Goal: Task Accomplishment & Management: Manage account settings

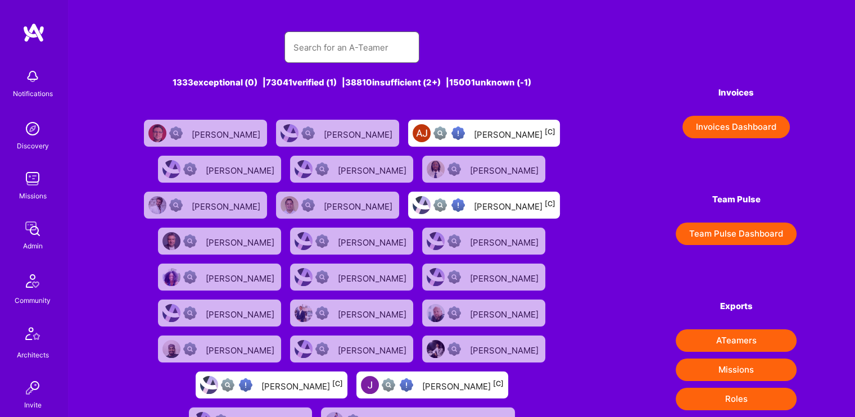
click at [401, 43] on input "text" at bounding box center [351, 47] width 117 height 29
type input "[PERSON_NAME]"
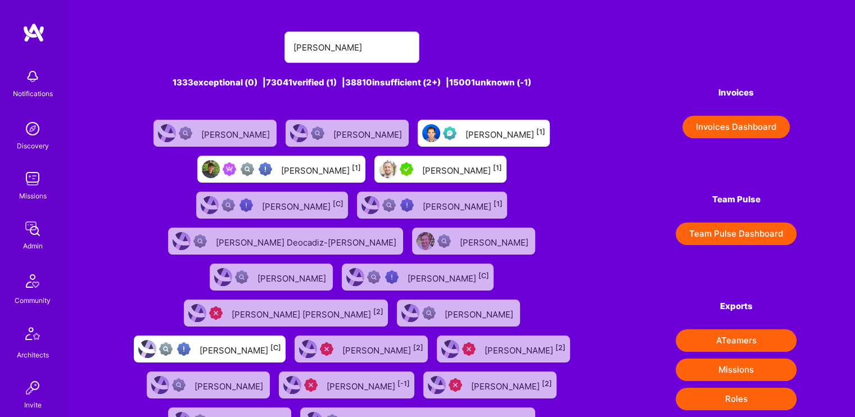
click at [290, 171] on div "[PERSON_NAME] [1]" at bounding box center [321, 169] width 80 height 15
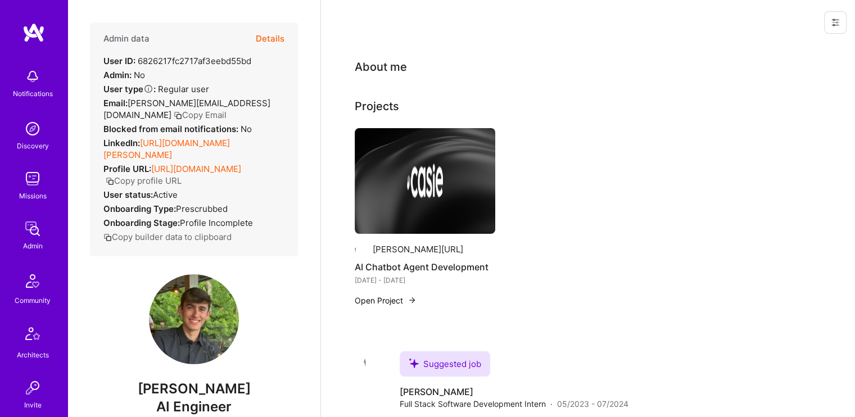
click at [269, 35] on button "Details" at bounding box center [270, 38] width 29 height 33
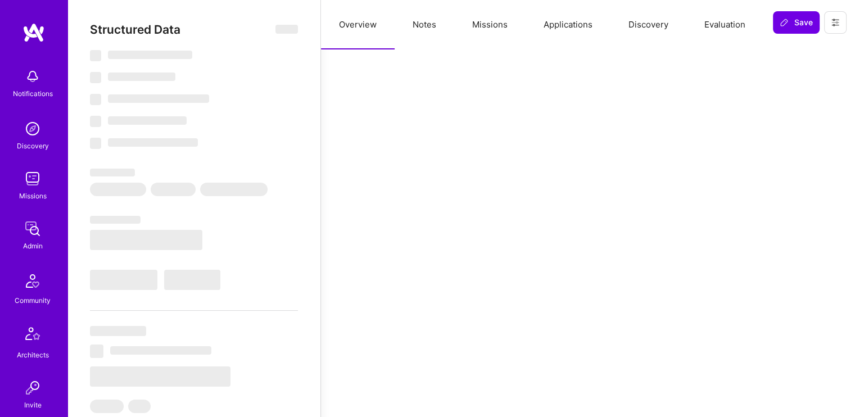
select select "Verified"
select select "US"
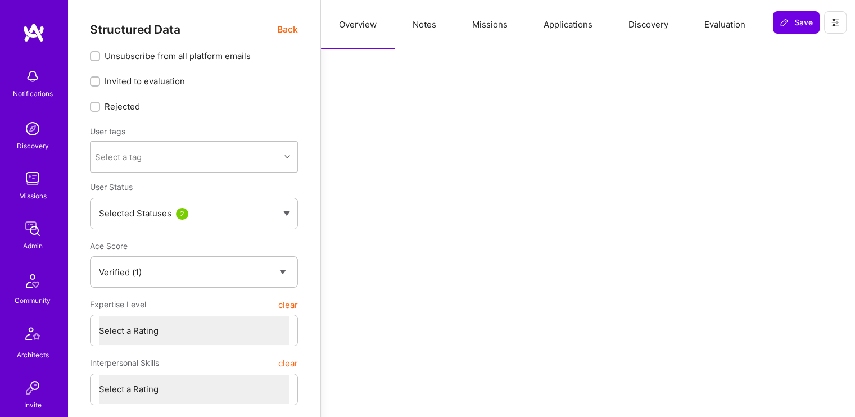
click at [830, 27] on button at bounding box center [835, 22] width 22 height 22
click at [491, 22] on button "Missions" at bounding box center [489, 24] width 71 height 49
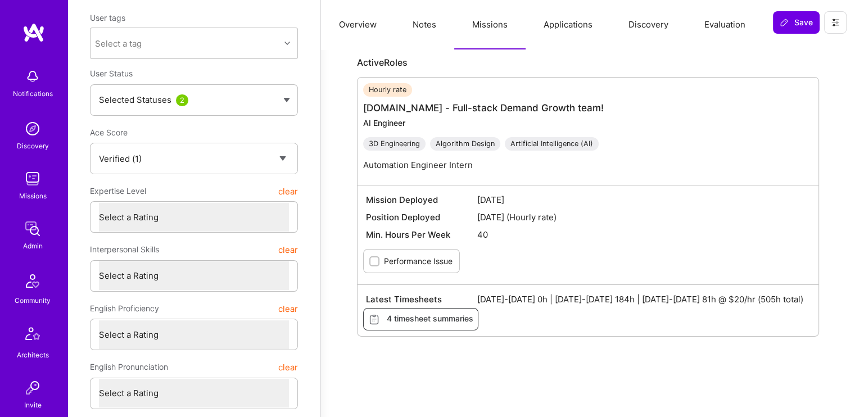
scroll to position [110, 0]
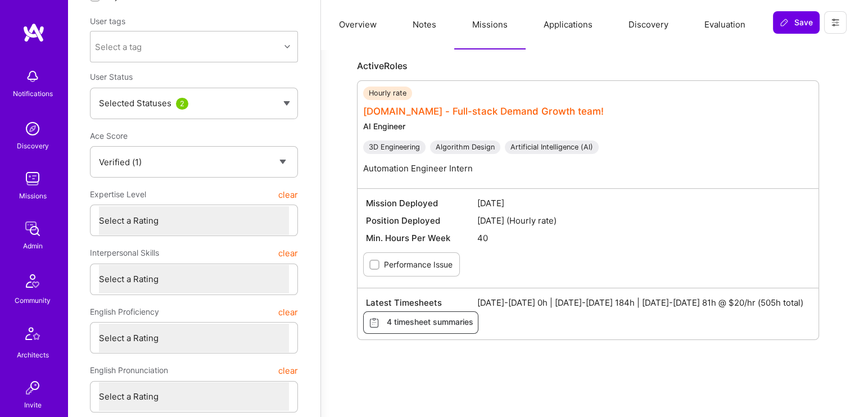
click at [396, 114] on link "[DOMAIN_NAME] - Full-stack Demand Growth team!" at bounding box center [483, 111] width 241 height 11
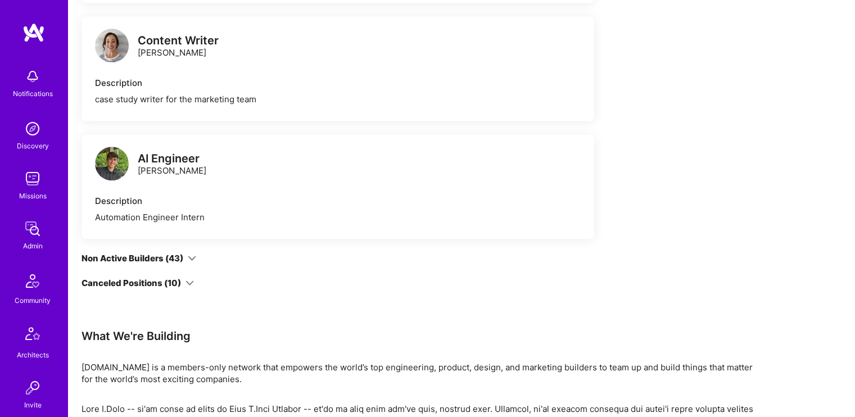
scroll to position [591, 0]
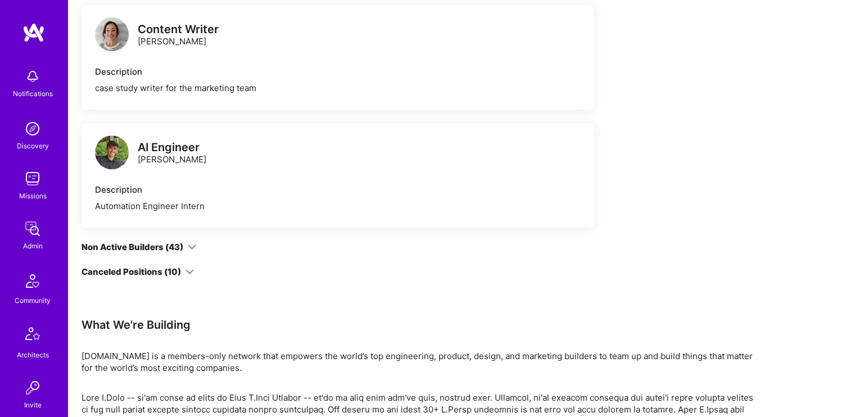
click at [193, 246] on icon at bounding box center [192, 247] width 8 height 8
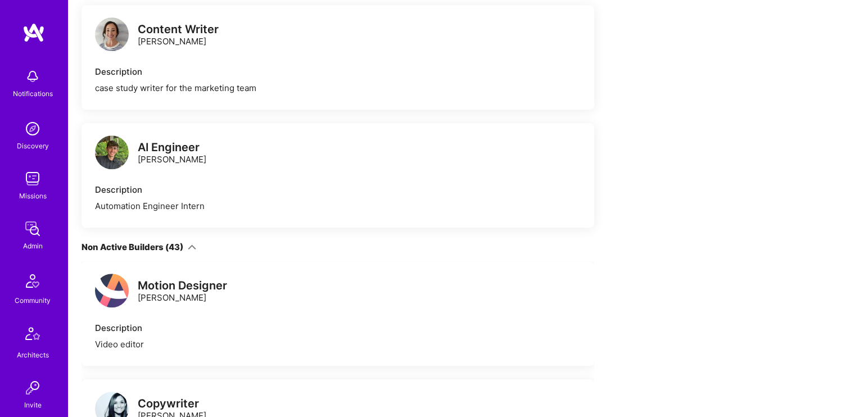
drag, startPoint x: 192, startPoint y: 246, endPoint x: 172, endPoint y: 251, distance: 20.7
click at [172, 251] on div "Non Active Builders (43)" at bounding box center [133, 247] width 102 height 12
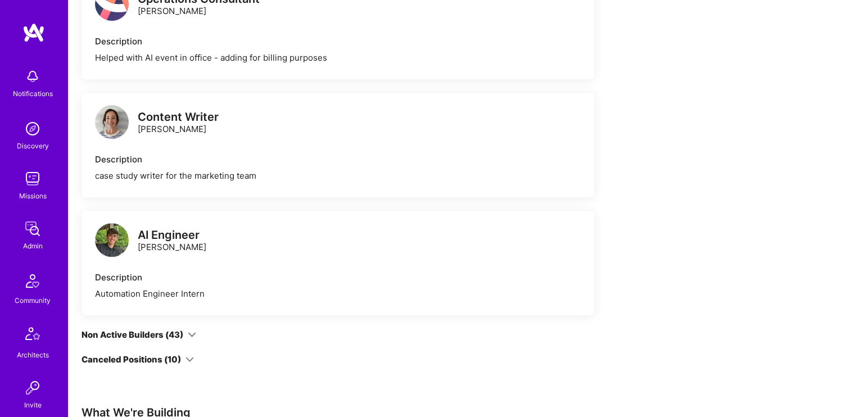
scroll to position [503, 0]
click at [110, 234] on img at bounding box center [112, 241] width 34 height 34
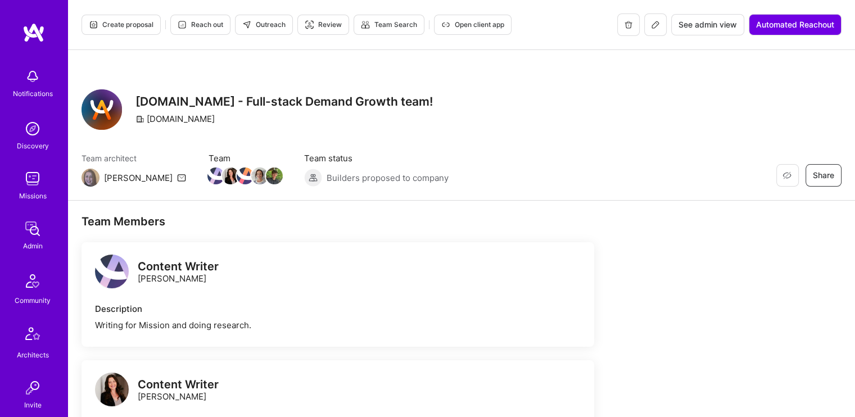
click at [655, 25] on icon at bounding box center [655, 24] width 7 height 7
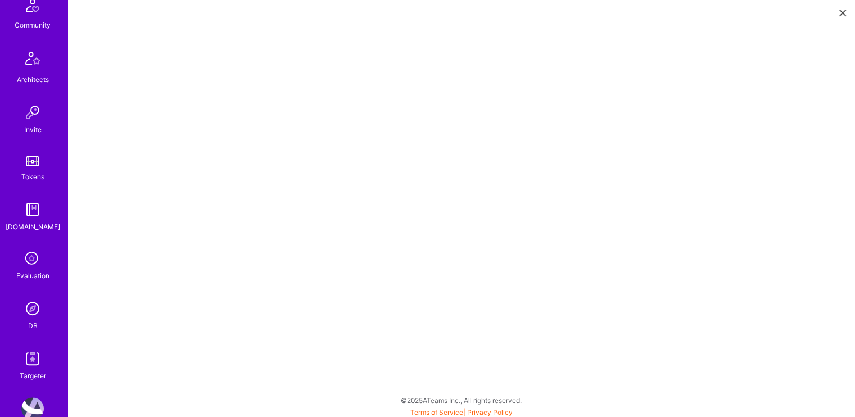
scroll to position [300, 0]
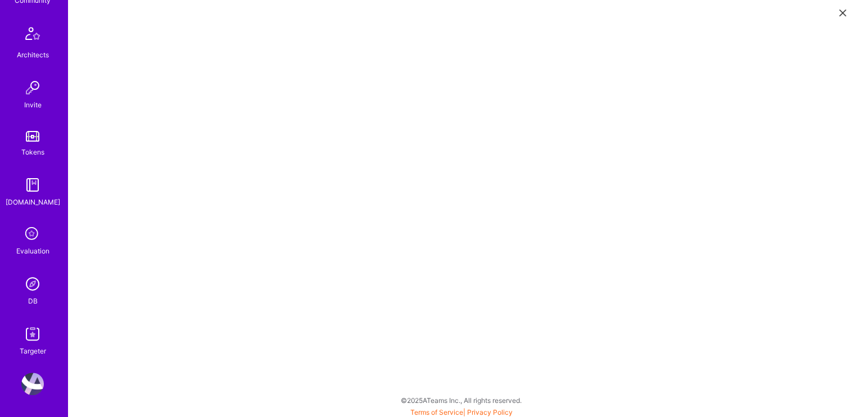
click at [28, 295] on div "DB" at bounding box center [33, 301] width 10 height 12
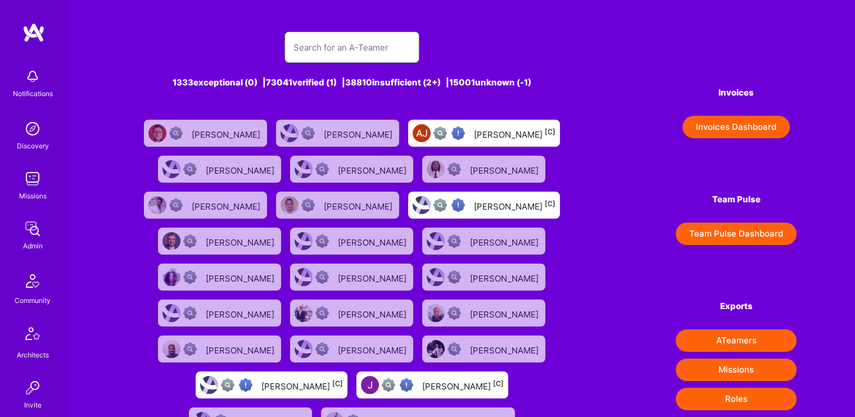
click at [319, 46] on input "text" at bounding box center [351, 47] width 117 height 29
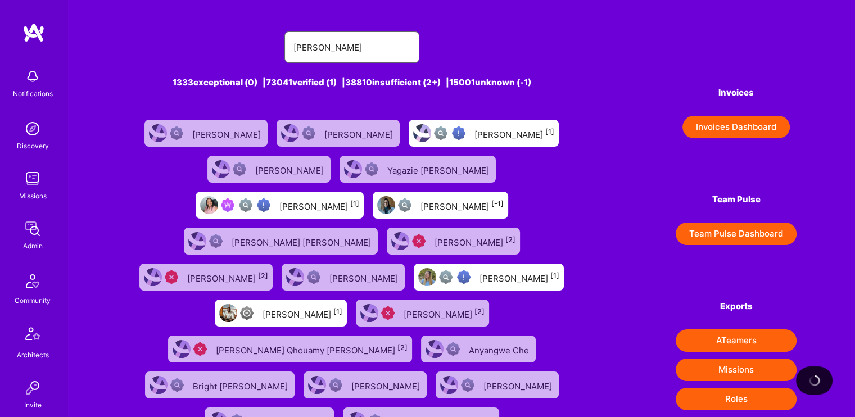
type input "[PERSON_NAME]"
click at [257, 209] on img at bounding box center [263, 204] width 13 height 13
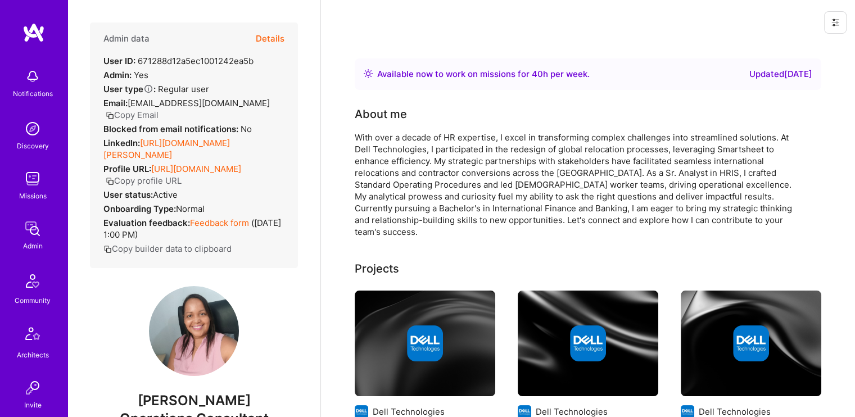
click at [272, 38] on button "Details" at bounding box center [270, 38] width 29 height 33
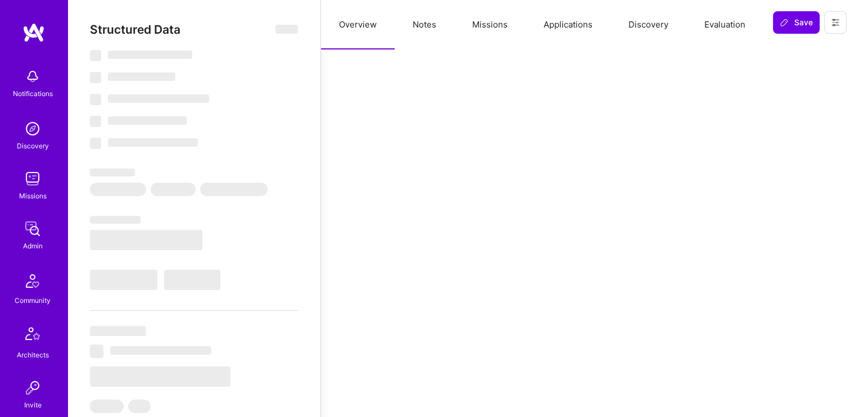
type textarea "x"
select select "Right Now"
select select "Verified"
select select "PA"
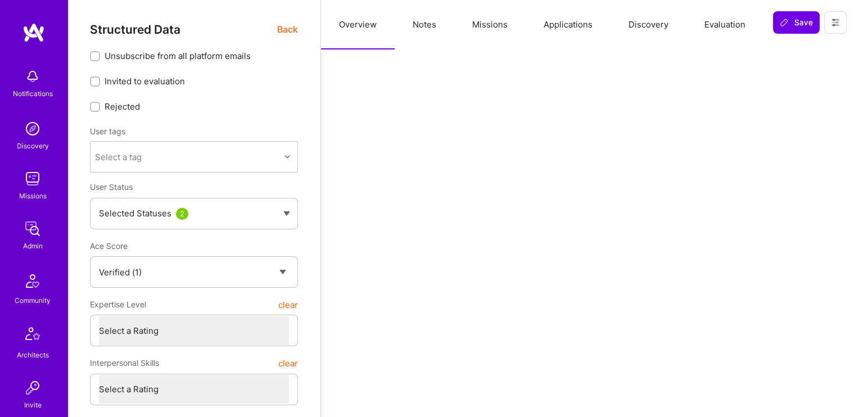
click at [492, 28] on button "Missions" at bounding box center [489, 24] width 71 height 49
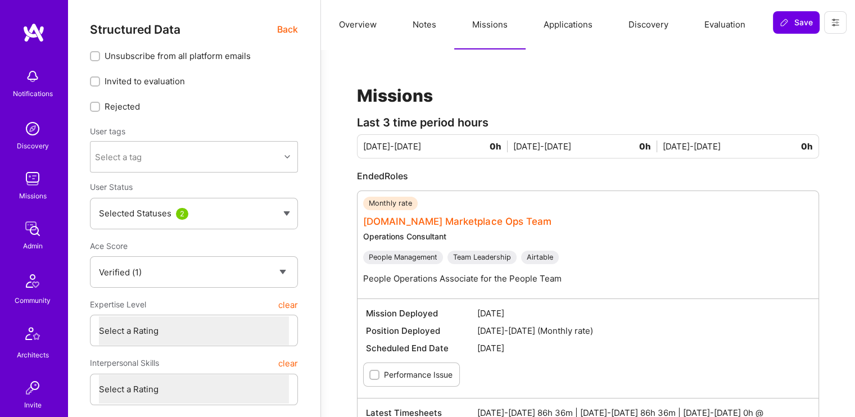
click at [418, 223] on link "[DOMAIN_NAME] Marketplace Ops Team" at bounding box center [457, 221] width 188 height 11
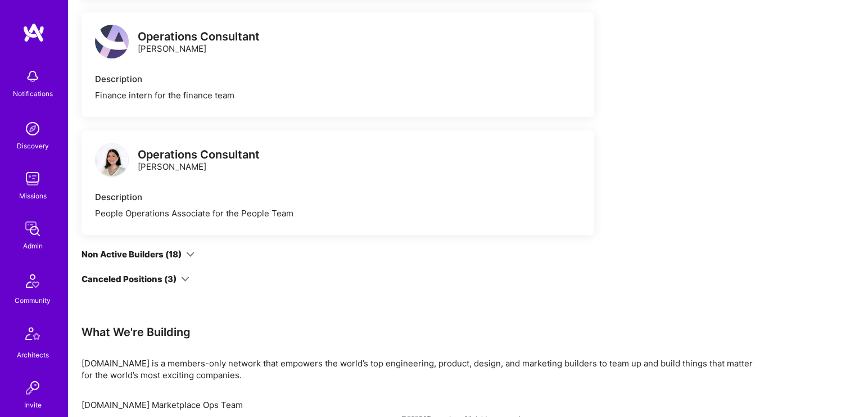
scroll to position [354, 0]
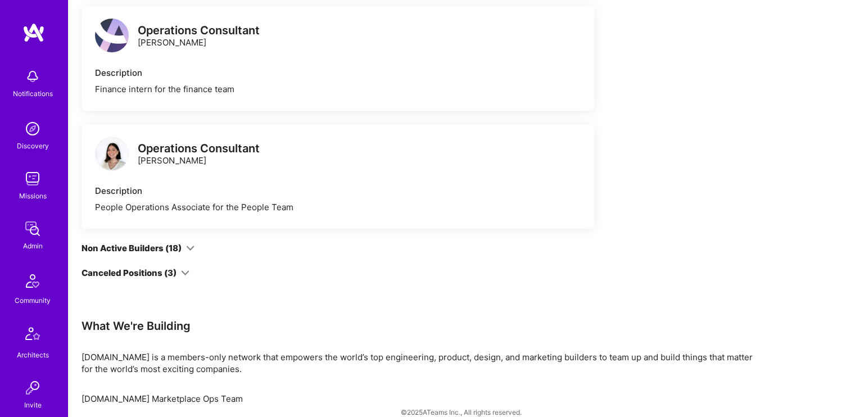
click at [191, 247] on icon at bounding box center [190, 248] width 8 height 8
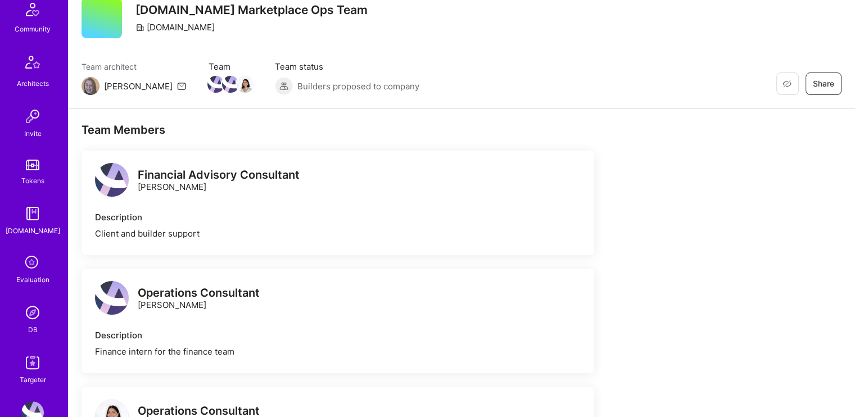
scroll to position [300, 0]
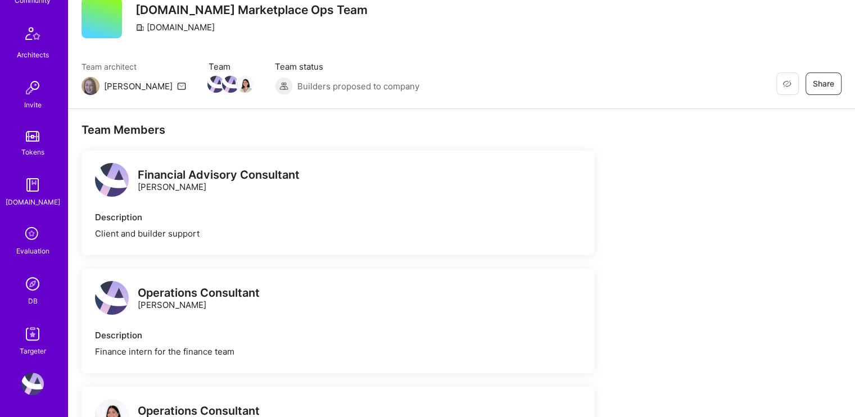
click at [34, 273] on img at bounding box center [32, 284] width 22 height 22
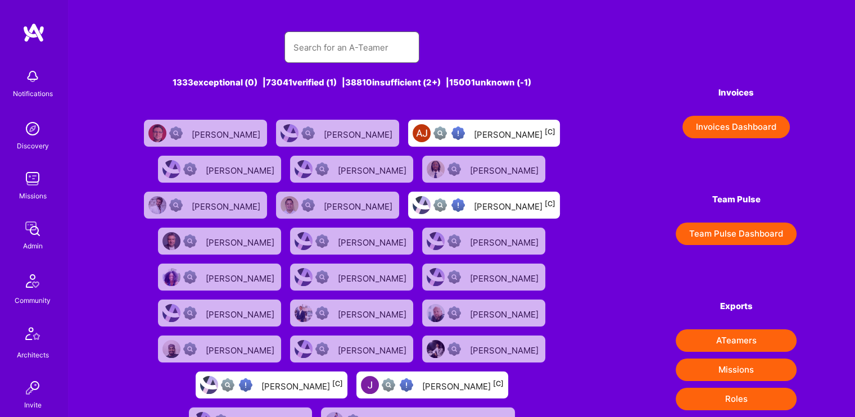
click at [316, 49] on input "text" at bounding box center [351, 47] width 117 height 29
type input "[PERSON_NAME]"
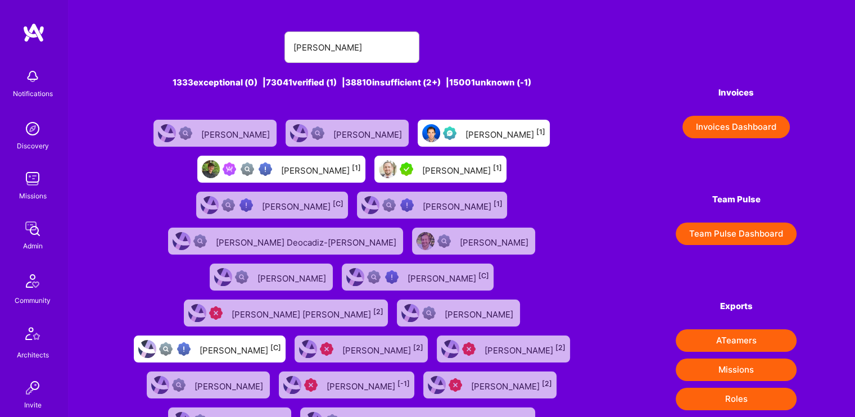
click at [345, 166] on div "[PERSON_NAME] [1]" at bounding box center [321, 169] width 80 height 15
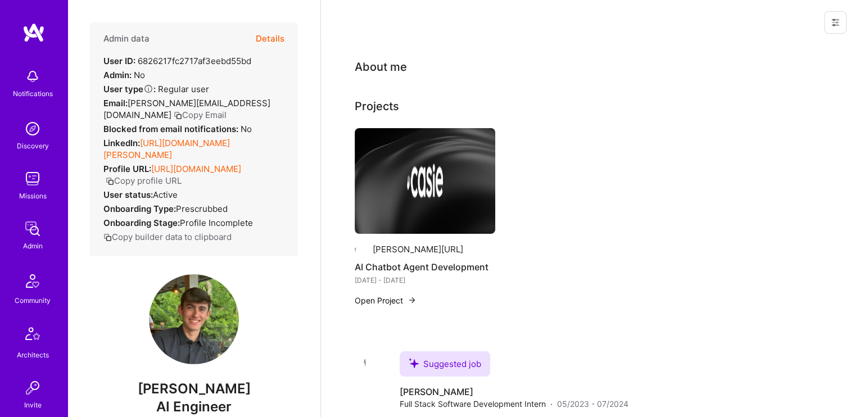
click at [259, 31] on button "Details" at bounding box center [270, 38] width 29 height 33
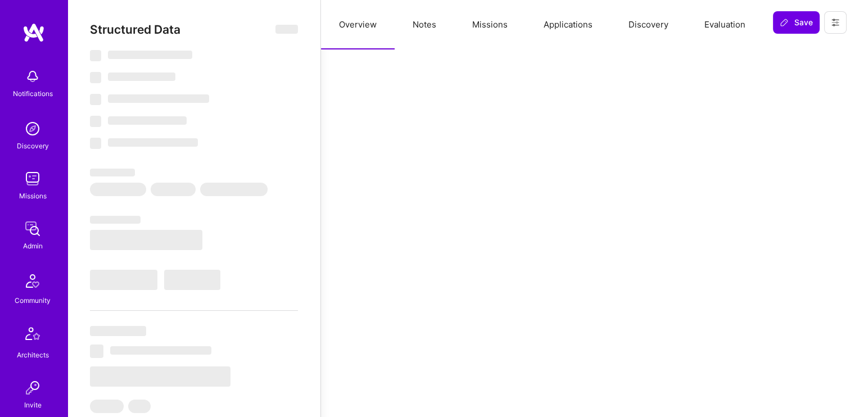
click at [483, 33] on button "Missions" at bounding box center [489, 24] width 71 height 49
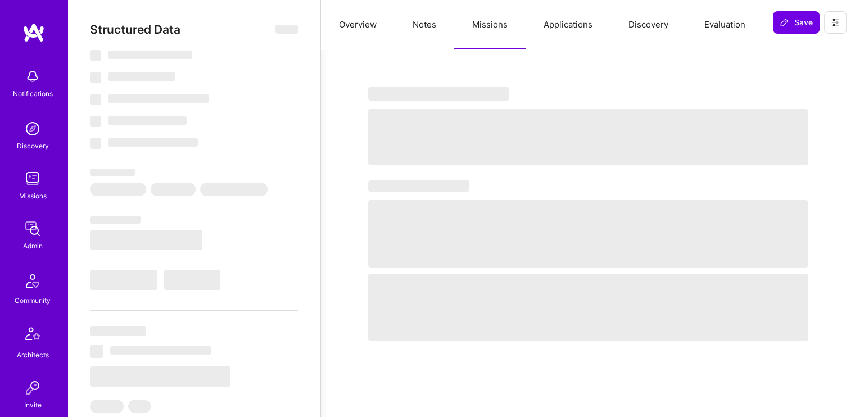
type textarea "x"
select select "Verified"
select select "US"
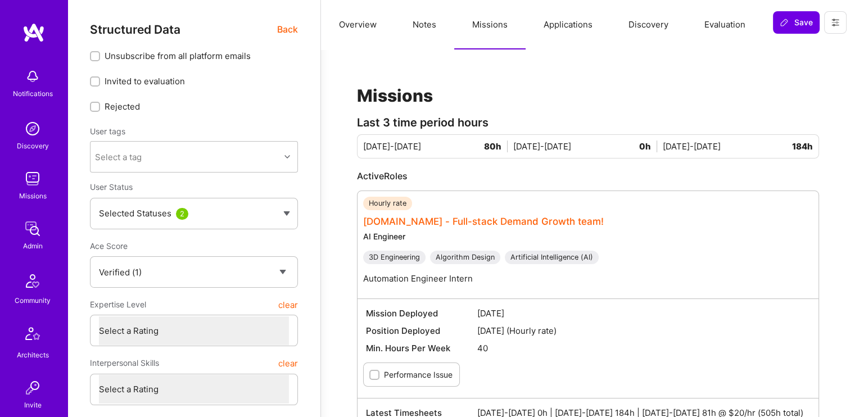
click at [436, 219] on link "[DOMAIN_NAME] - Full-stack Demand Growth team!" at bounding box center [483, 221] width 241 height 11
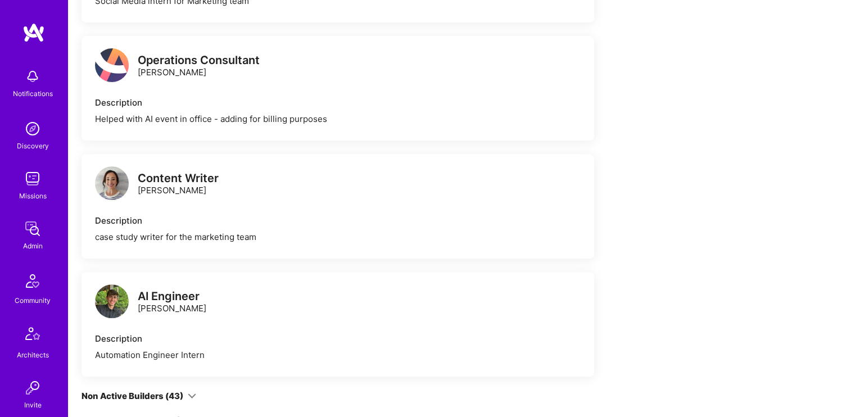
scroll to position [560, 0]
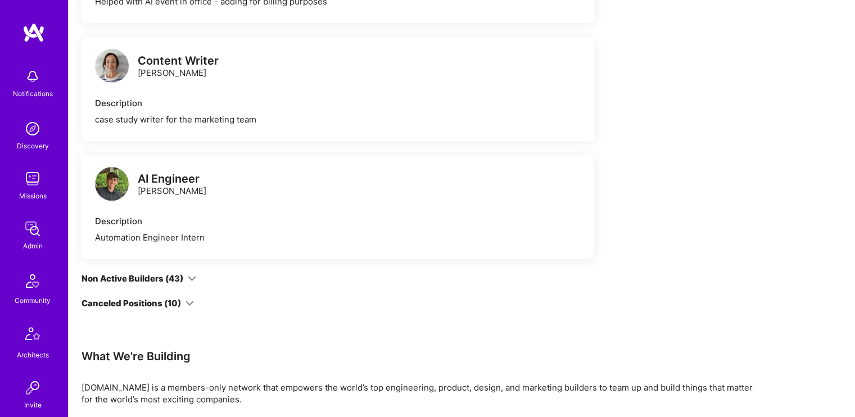
click at [132, 187] on div "AI Engineer [PERSON_NAME]" at bounding box center [150, 185] width 111 height 34
click at [120, 183] on img at bounding box center [112, 184] width 34 height 34
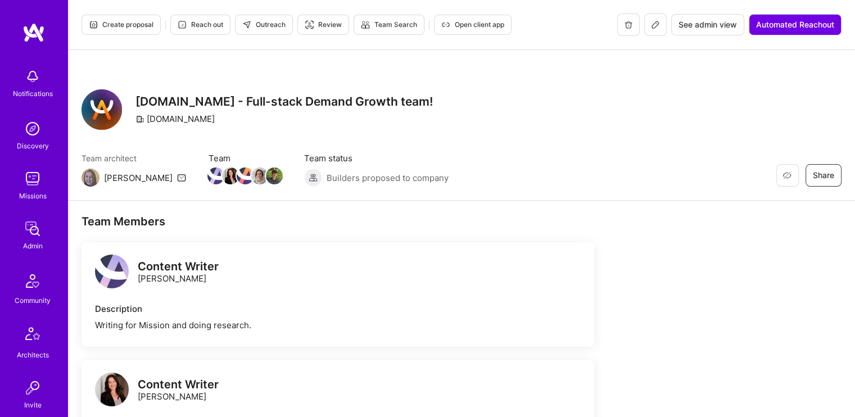
click at [659, 25] on button at bounding box center [655, 24] width 22 height 22
